Goal: Task Accomplishment & Management: Use online tool/utility

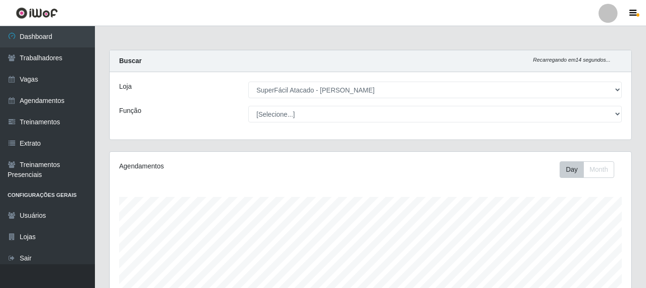
select select "399"
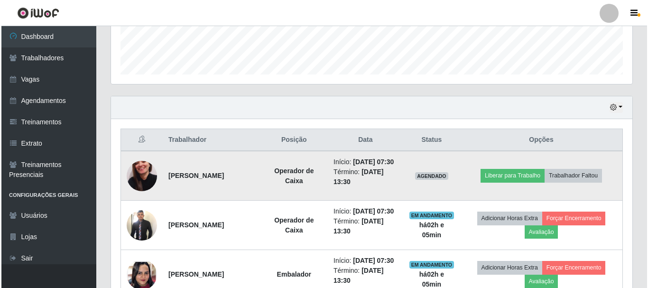
scroll to position [268, 0]
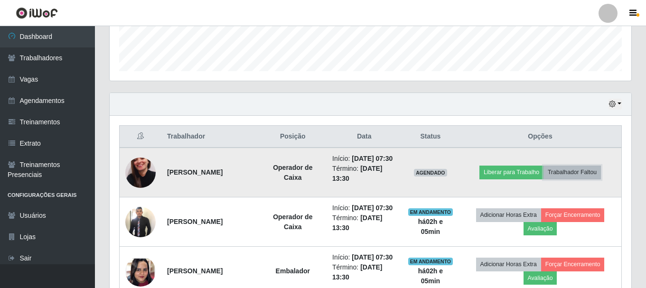
click at [565, 179] on button "Trabalhador Faltou" at bounding box center [571, 172] width 57 height 13
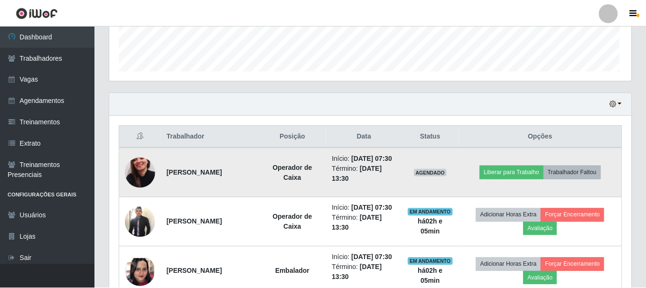
scroll to position [197, 517]
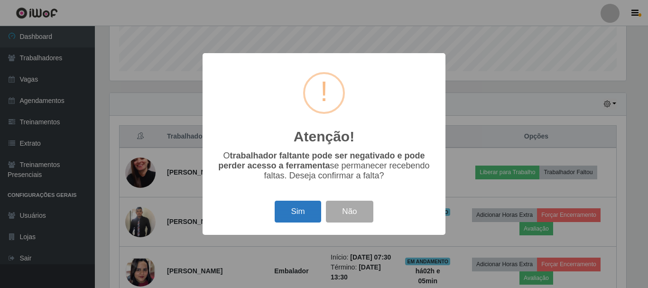
click at [308, 209] on button "Sim" at bounding box center [298, 212] width 46 height 22
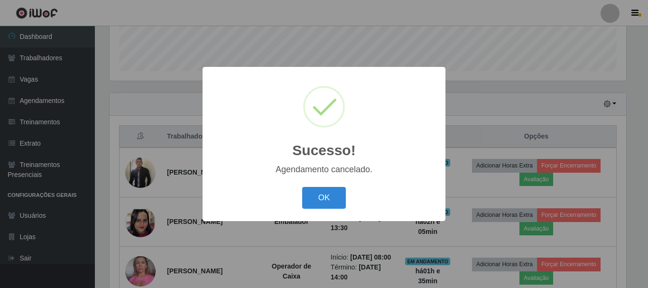
drag, startPoint x: 314, startPoint y: 193, endPoint x: 364, endPoint y: 201, distance: 51.0
click at [314, 193] on button "OK" at bounding box center [324, 198] width 44 height 22
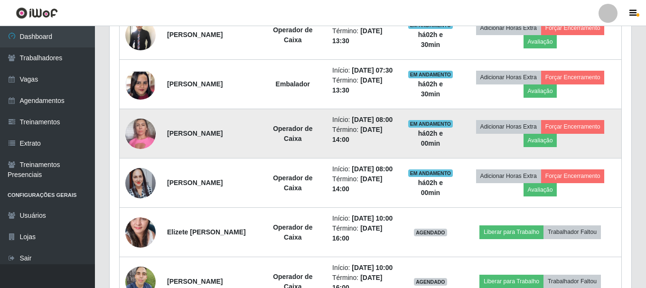
scroll to position [422, 0]
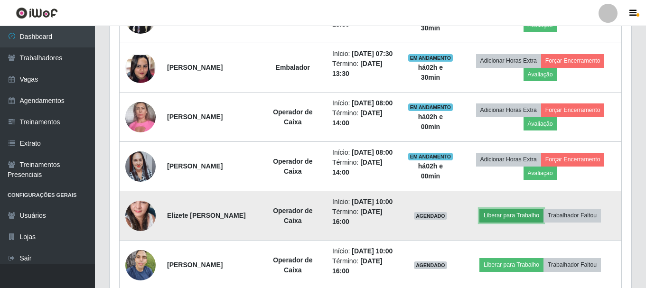
click at [514, 222] on button "Liberar para Trabalho" at bounding box center [511, 215] width 64 height 13
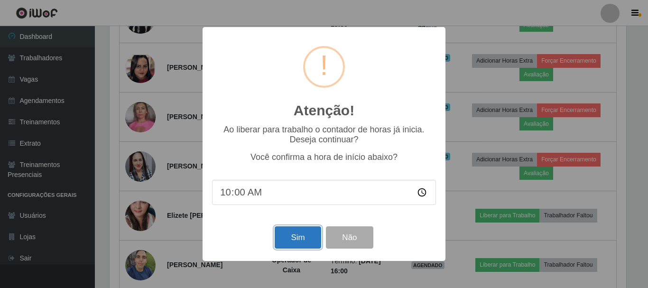
click at [301, 239] on button "Sim" at bounding box center [298, 237] width 46 height 22
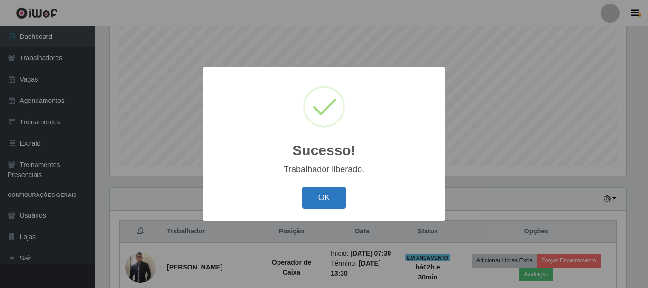
click at [318, 196] on button "OK" at bounding box center [324, 198] width 44 height 22
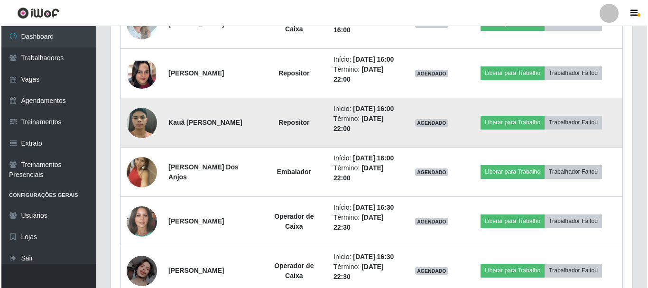
scroll to position [743, 0]
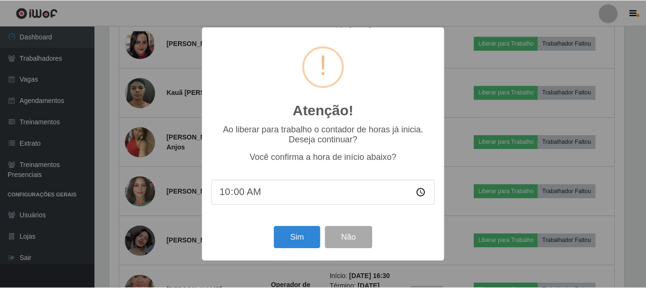
scroll to position [197, 517]
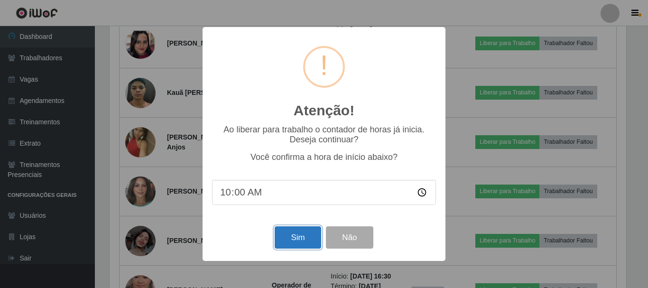
click at [290, 239] on button "Sim" at bounding box center [298, 237] width 46 height 22
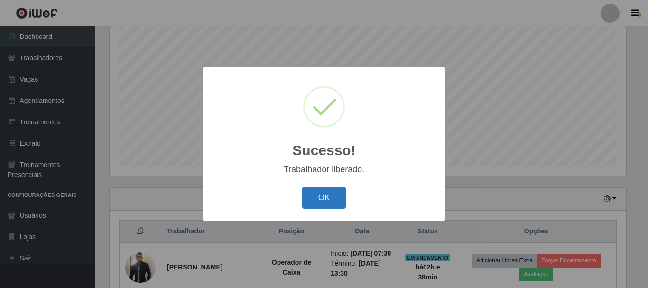
click at [321, 196] on button "OK" at bounding box center [324, 198] width 44 height 22
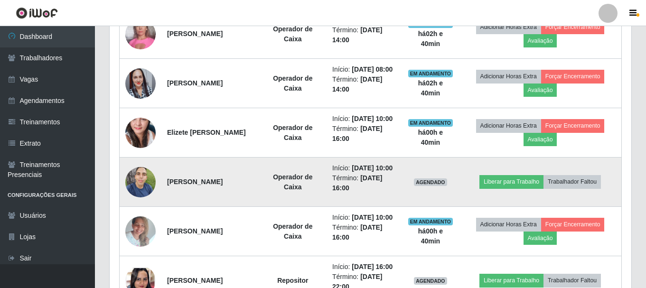
scroll to position [553, 0]
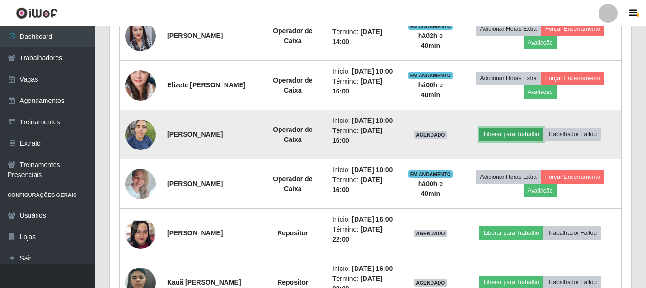
click at [535, 141] on button "Liberar para Trabalho" at bounding box center [511, 134] width 64 height 13
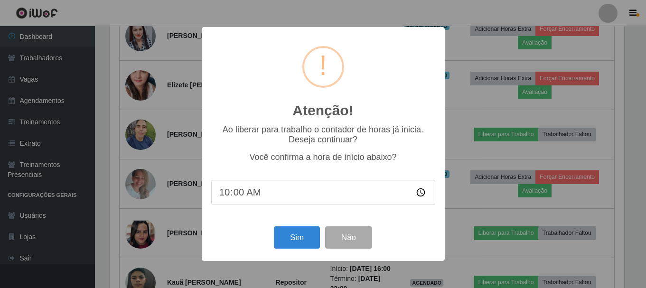
scroll to position [197, 517]
click at [291, 243] on button "Sim" at bounding box center [298, 237] width 46 height 22
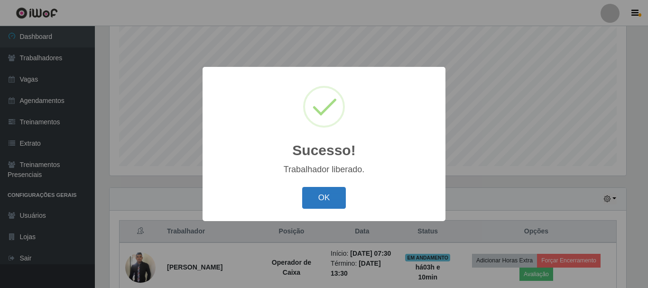
click at [337, 196] on button "OK" at bounding box center [324, 198] width 44 height 22
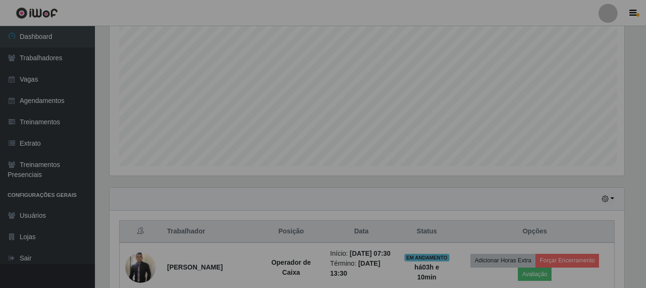
scroll to position [197, 522]
